Goal: Information Seeking & Learning: Learn about a topic

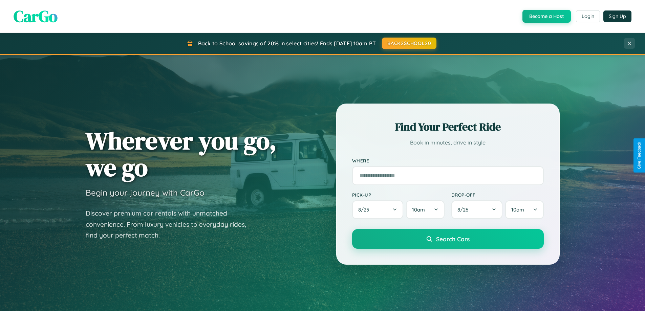
scroll to position [1302, 0]
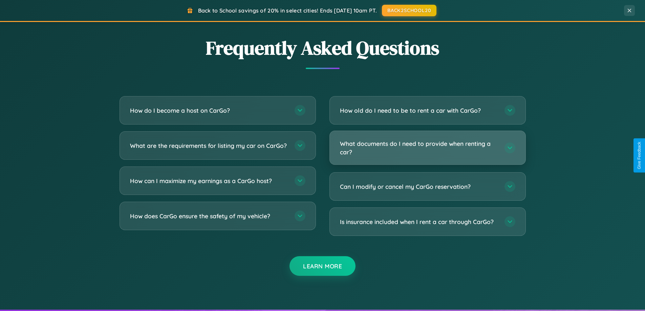
click at [427, 148] on h3 "What documents do I need to provide when renting a car?" at bounding box center [419, 147] width 158 height 17
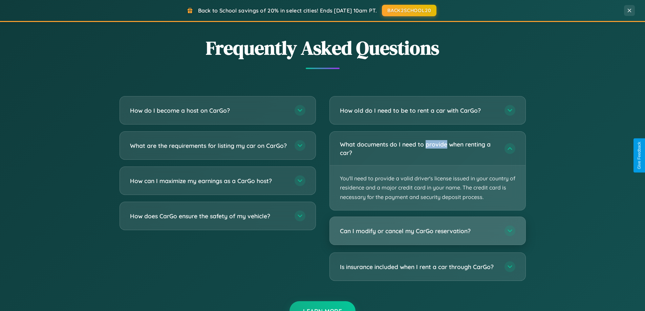
click at [427, 231] on h3 "Can I modify or cancel my CarGo reservation?" at bounding box center [419, 231] width 158 height 8
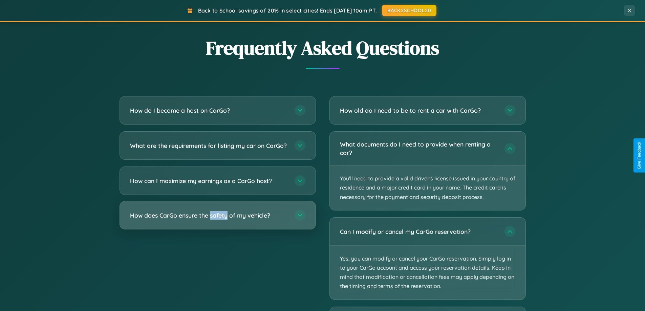
click at [217, 220] on h3 "How does CarGo ensure the safety of my vehicle?" at bounding box center [209, 215] width 158 height 8
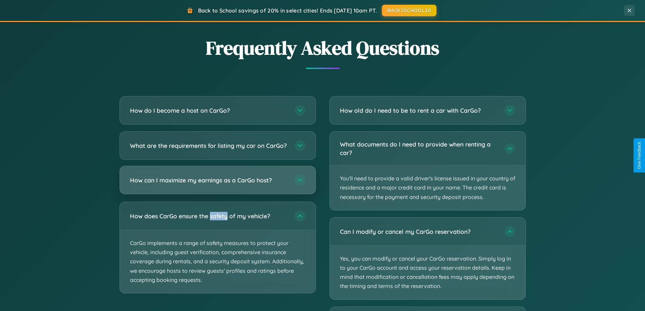
click at [217, 184] on h3 "How can I maximize my earnings as a CarGo host?" at bounding box center [209, 180] width 158 height 8
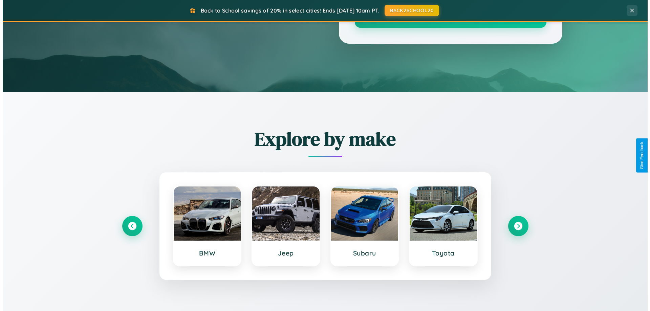
scroll to position [0, 0]
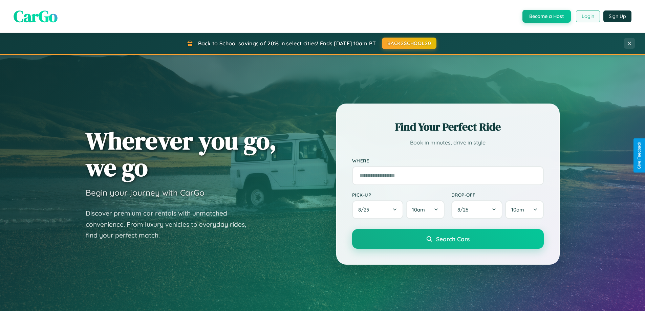
click at [587, 16] on button "Login" at bounding box center [588, 16] width 24 height 12
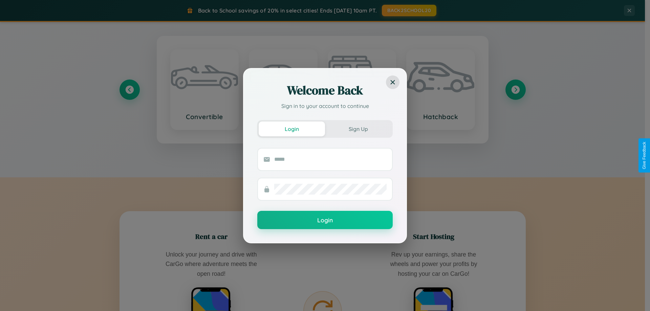
scroll to position [1087, 0]
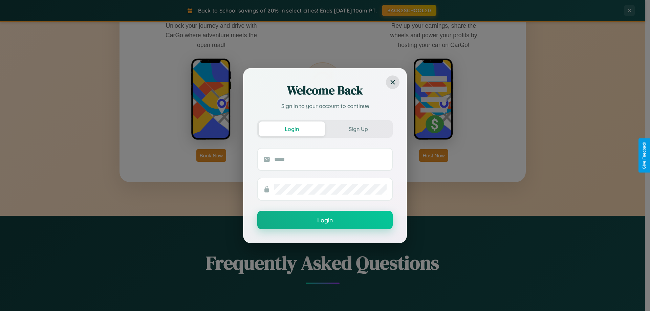
click at [434, 155] on div "Welcome Back Sign in to your account to continue Login Sign Up Login" at bounding box center [325, 155] width 650 height 311
